Goal: Task Accomplishment & Management: Manage account settings

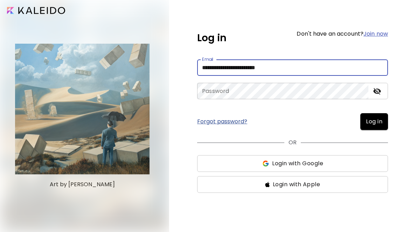
type input "**********"
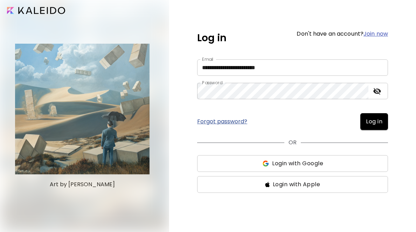
click at [379, 124] on span "Log in" at bounding box center [373, 122] width 16 height 8
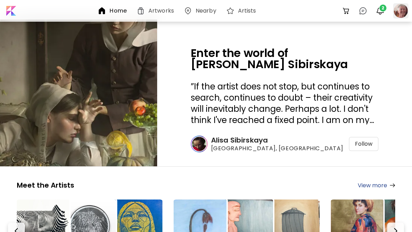
click at [396, 9] on div at bounding box center [400, 10] width 15 height 15
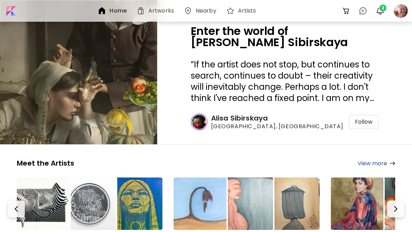
scroll to position [47, 0]
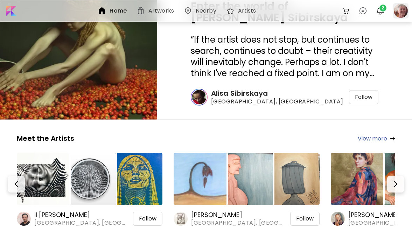
click at [400, 10] on div at bounding box center [400, 10] width 15 height 15
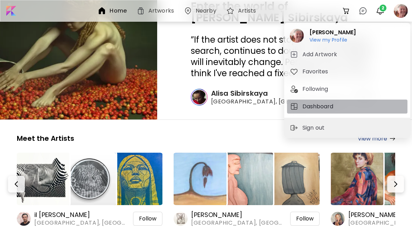
click at [318, 107] on h5 "Dashboard" at bounding box center [318, 106] width 33 height 8
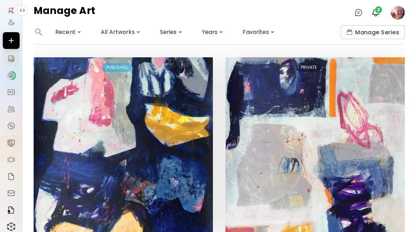
click at [22, 10] on img at bounding box center [23, 11] width 6 height 6
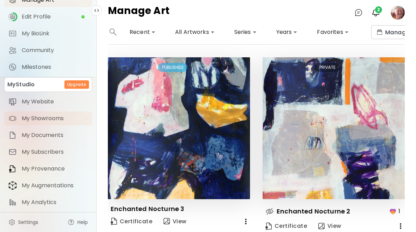
scroll to position [68, 0]
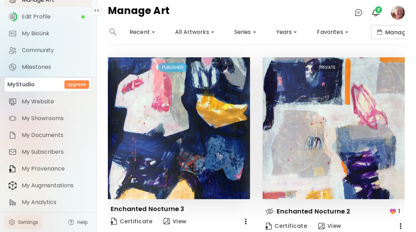
click at [31, 219] on span "Settings" at bounding box center [28, 222] width 20 height 7
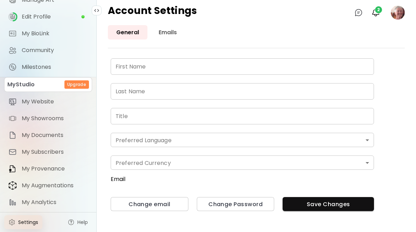
type input "*****"
type input "*******"
type input "**********"
type input "*******"
type input "*"
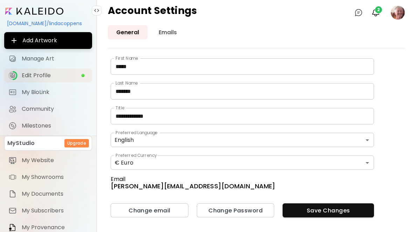
click at [34, 76] on span "Edit Profile" at bounding box center [51, 75] width 59 height 7
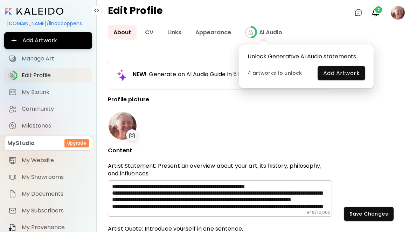
type input "**********"
type input "*****"
click at [42, 58] on span "Manage Art" at bounding box center [55, 58] width 66 height 7
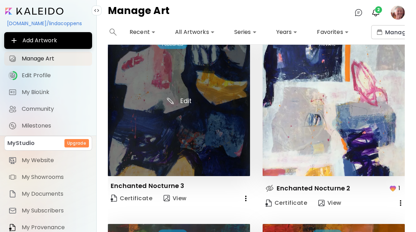
scroll to position [53, 0]
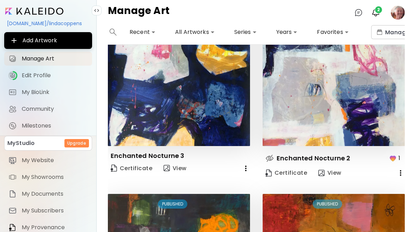
click at [396, 169] on icon "button" at bounding box center [400, 173] width 8 height 8
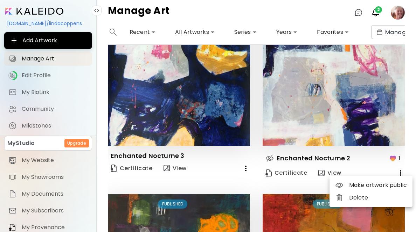
click at [396, 169] on div at bounding box center [208, 116] width 416 height 232
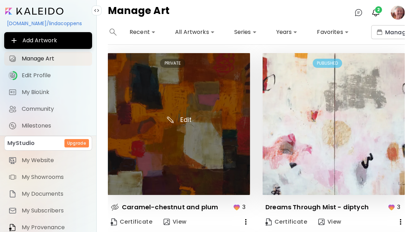
scroll to position [411, 0]
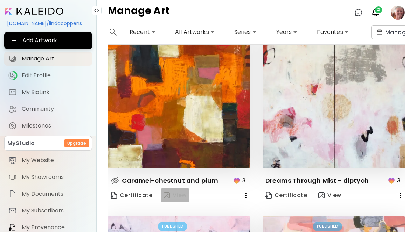
click at [177, 192] on span "View" at bounding box center [174, 196] width 23 height 8
click at [396, 191] on icon "button" at bounding box center [400, 195] width 8 height 8
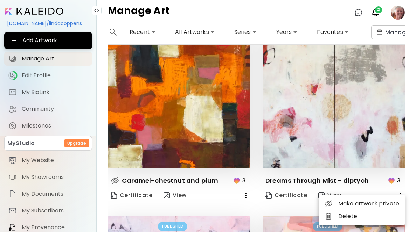
click at [327, 21] on div at bounding box center [208, 116] width 416 height 232
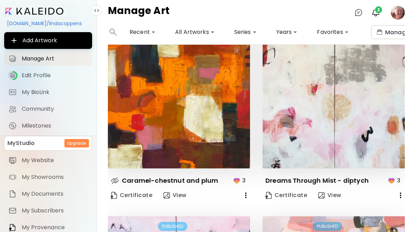
click at [394, 10] on image at bounding box center [397, 13] width 14 height 14
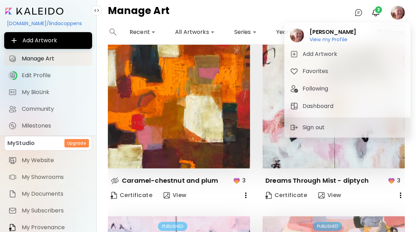
click at [42, 216] on div at bounding box center [208, 116] width 416 height 232
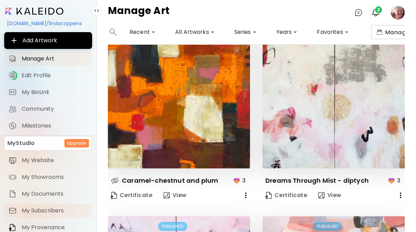
scroll to position [53, 0]
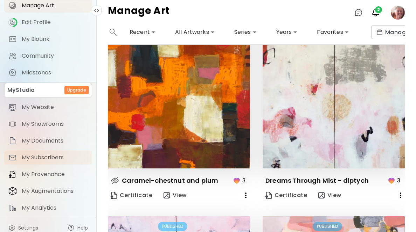
click at [52, 159] on span "My Subscribers" at bounding box center [55, 157] width 66 height 7
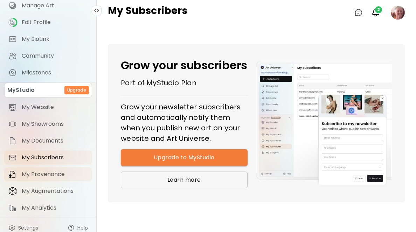
scroll to position [68, 0]
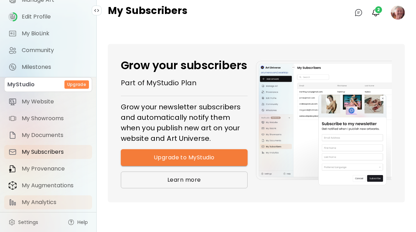
click at [44, 199] on span "My Analytics" at bounding box center [55, 202] width 66 height 7
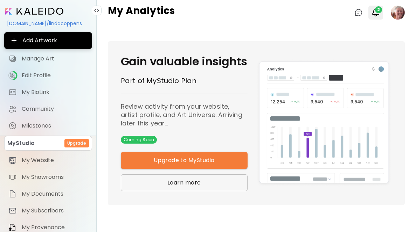
click at [376, 10] on span "2" at bounding box center [378, 9] width 7 height 7
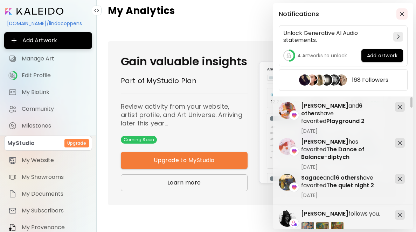
click at [399, 11] on button "button" at bounding box center [401, 13] width 11 height 11
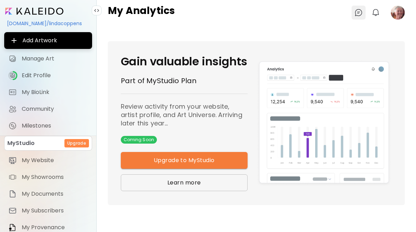
click at [359, 12] on img at bounding box center [358, 12] width 8 height 8
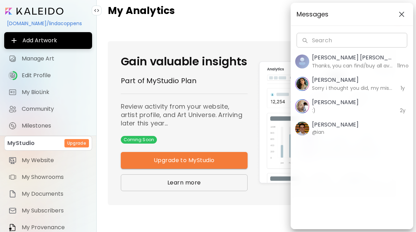
click at [402, 14] on img "button" at bounding box center [401, 15] width 6 height 6
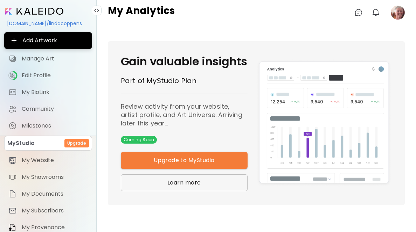
click at [40, 11] on input "image" at bounding box center [34, 11] width 58 height 7
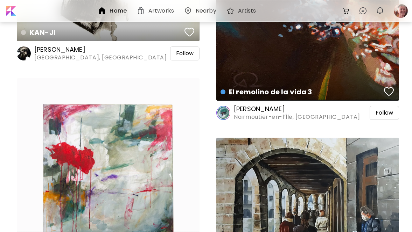
scroll to position [2079, 0]
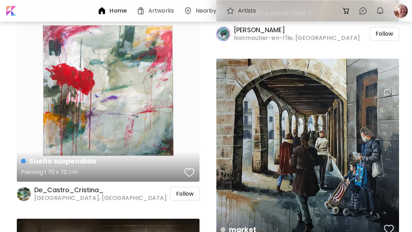
click at [126, 102] on div "Sueño suspendido Painting | 70 x 70 cm" at bounding box center [108, 90] width 183 height 183
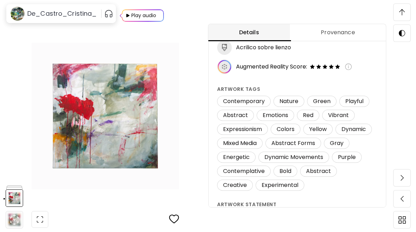
scroll to position [110, 0]
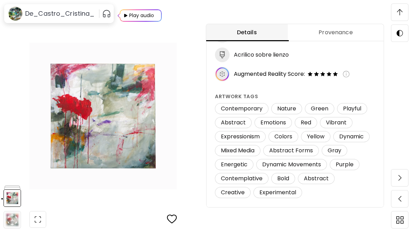
click at [348, 73] on img at bounding box center [345, 74] width 7 height 7
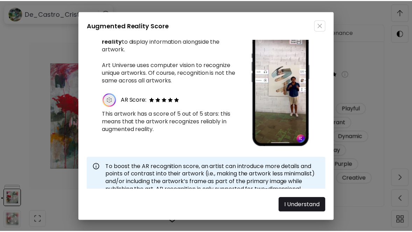
scroll to position [27, 0]
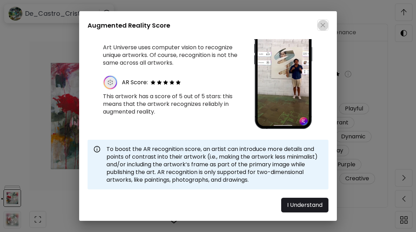
click at [322, 25] on img "button" at bounding box center [322, 25] width 5 height 5
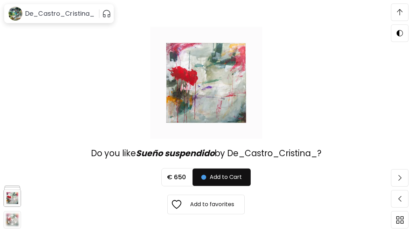
scroll to position [2376, 0]
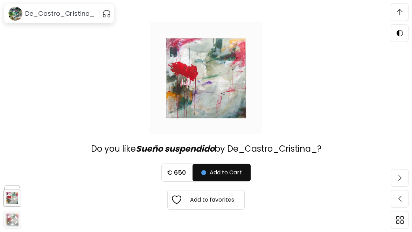
click at [403, 12] on span at bounding box center [399, 12] width 15 height 15
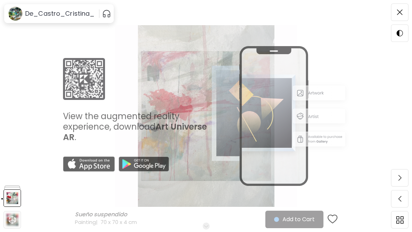
scroll to position [0, 0]
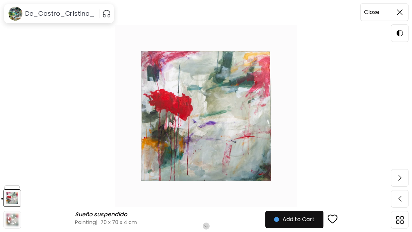
click at [393, 12] on span at bounding box center [399, 12] width 15 height 15
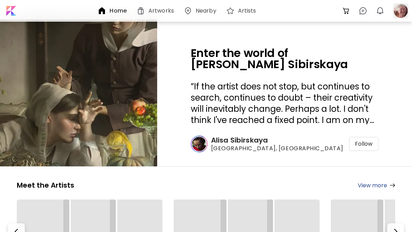
scroll to position [2079, 0]
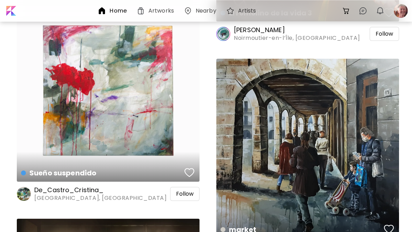
click at [117, 12] on h6 "Home" at bounding box center [117, 11] width 17 height 6
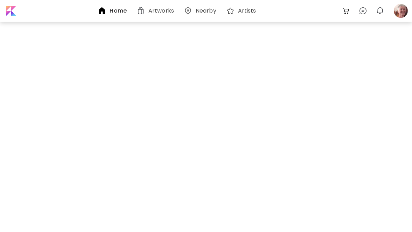
scroll to position [0, 0]
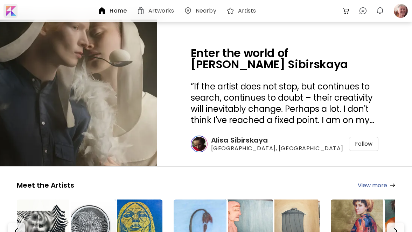
click at [9, 10] on div at bounding box center [10, 11] width 14 height 14
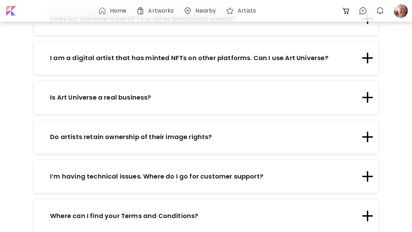
scroll to position [1326, 0]
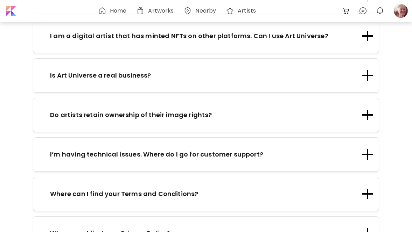
click at [171, 189] on p "Where can I find your Terms and Conditions?" at bounding box center [124, 193] width 148 height 9
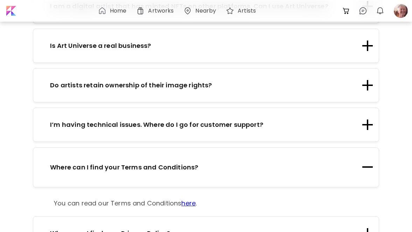
scroll to position [1354, 0]
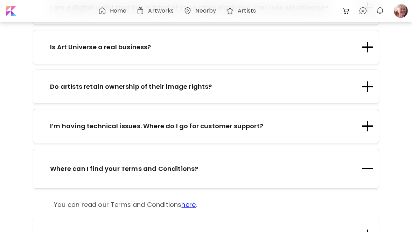
click at [184, 82] on p "Do artists retain ownership of their image rights?" at bounding box center [131, 86] width 162 height 9
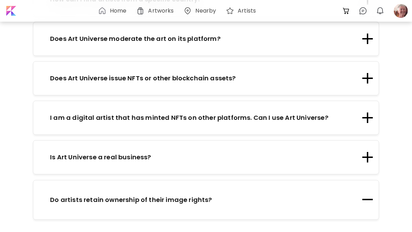
scroll to position [1201, 0]
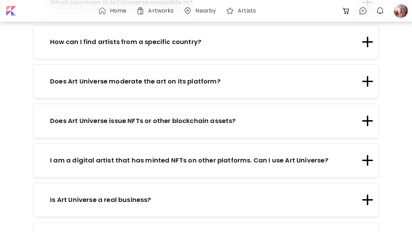
click at [119, 195] on p "Is Art Universe a real business?" at bounding box center [100, 199] width 101 height 9
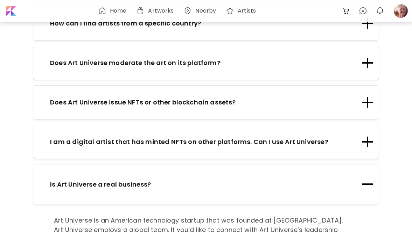
scroll to position [1219, 0]
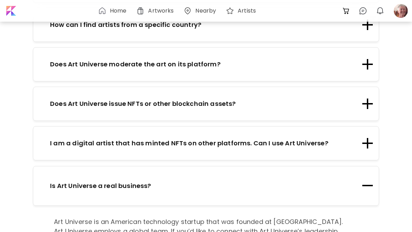
click at [144, 99] on p "Does Art Universe issue NFTs or other blockchain assets?" at bounding box center [142, 103] width 185 height 9
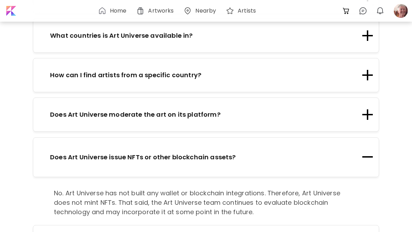
scroll to position [1145, 0]
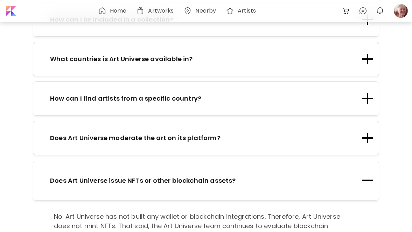
click at [196, 133] on p "Does Art Universe moderate the art on its platform?" at bounding box center [135, 137] width 170 height 9
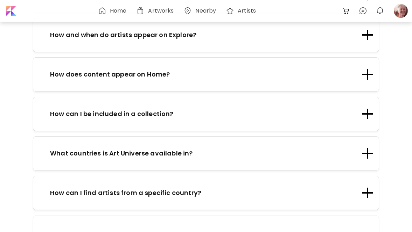
scroll to position [1022, 0]
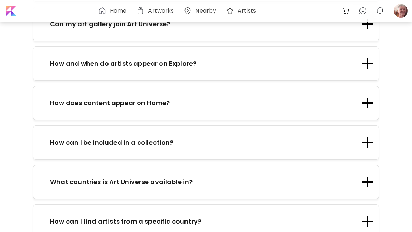
click at [151, 138] on p "How can I be included in a collection?" at bounding box center [111, 142] width 123 height 9
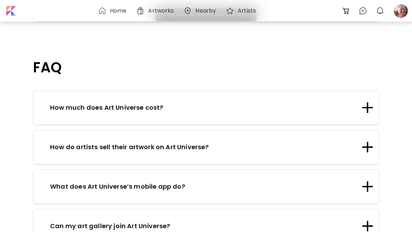
scroll to position [780, 0]
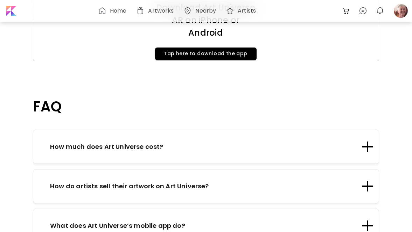
click at [195, 182] on p "How do artists sell their artwork on Art Universe?" at bounding box center [129, 186] width 158 height 9
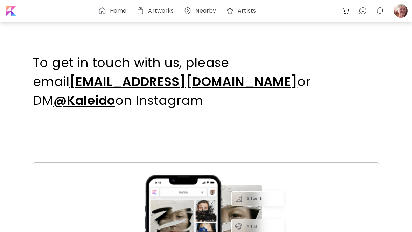
scroll to position [462, 0]
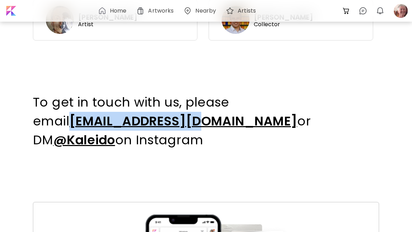
drag, startPoint x: 149, startPoint y: 122, endPoint x: 33, endPoint y: 121, distance: 116.1
copy p "[EMAIL_ADDRESS][DOMAIN_NAME]"
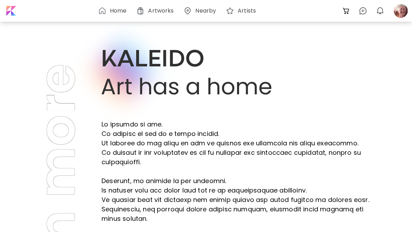
scroll to position [0, 0]
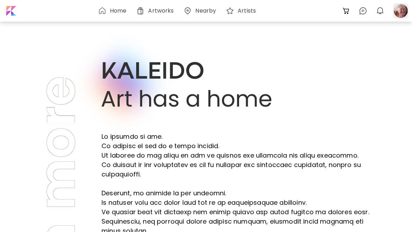
click at [398, 10] on div at bounding box center [400, 10] width 15 height 15
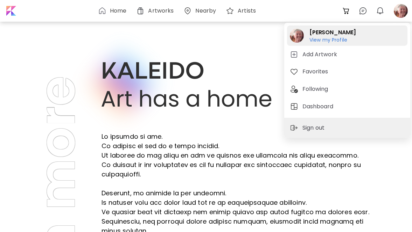
click at [335, 40] on h6 "View my Profile" at bounding box center [332, 40] width 47 height 6
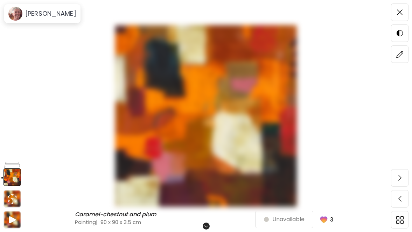
scroll to position [48, 0]
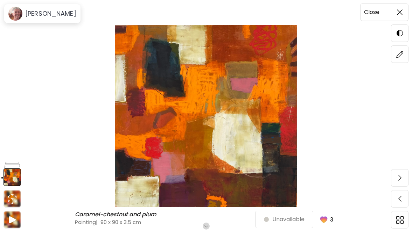
click at [400, 13] on img at bounding box center [400, 12] width 6 height 6
